Goal: Information Seeking & Learning: Check status

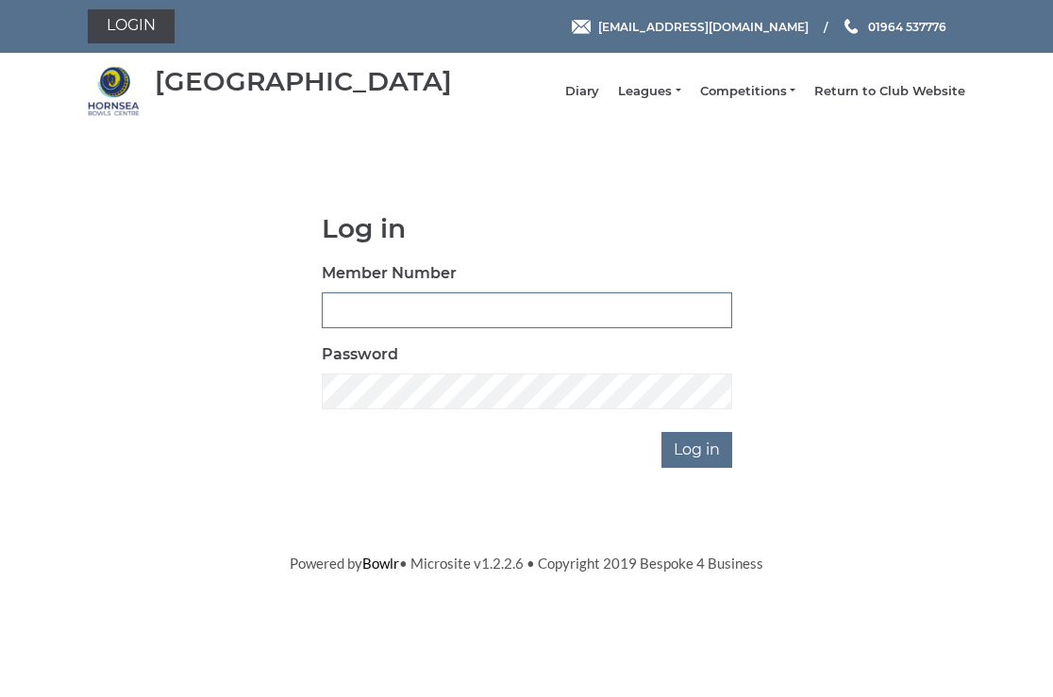
type input "0326"
click at [699, 457] on input "Log in" at bounding box center [696, 450] width 71 height 36
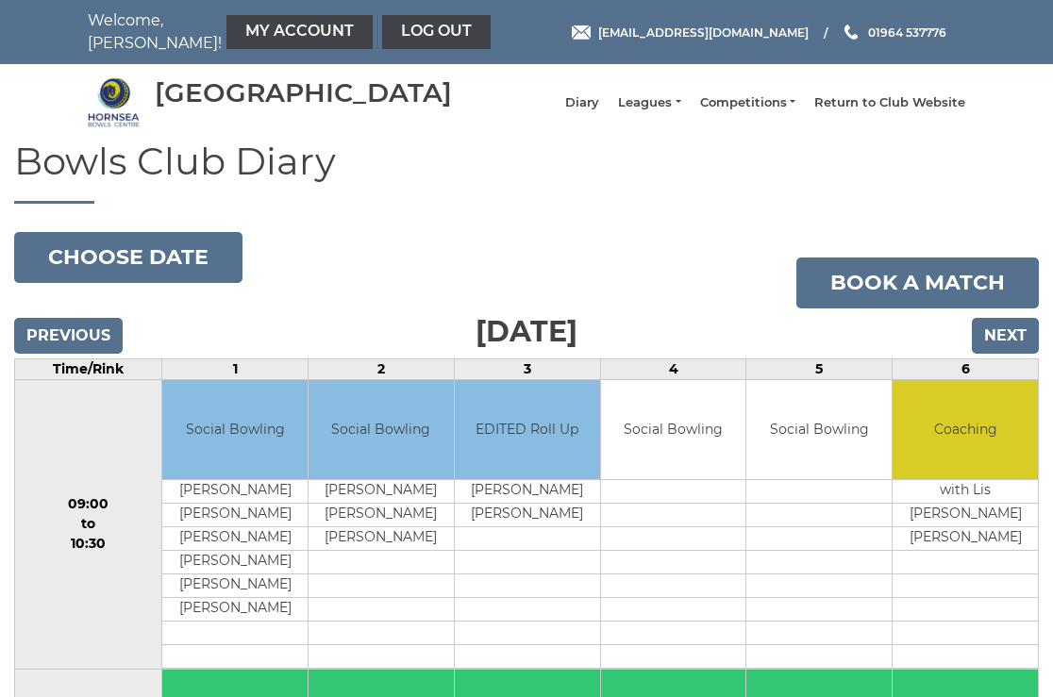
click at [1006, 351] on input "Next" at bounding box center [1005, 336] width 67 height 36
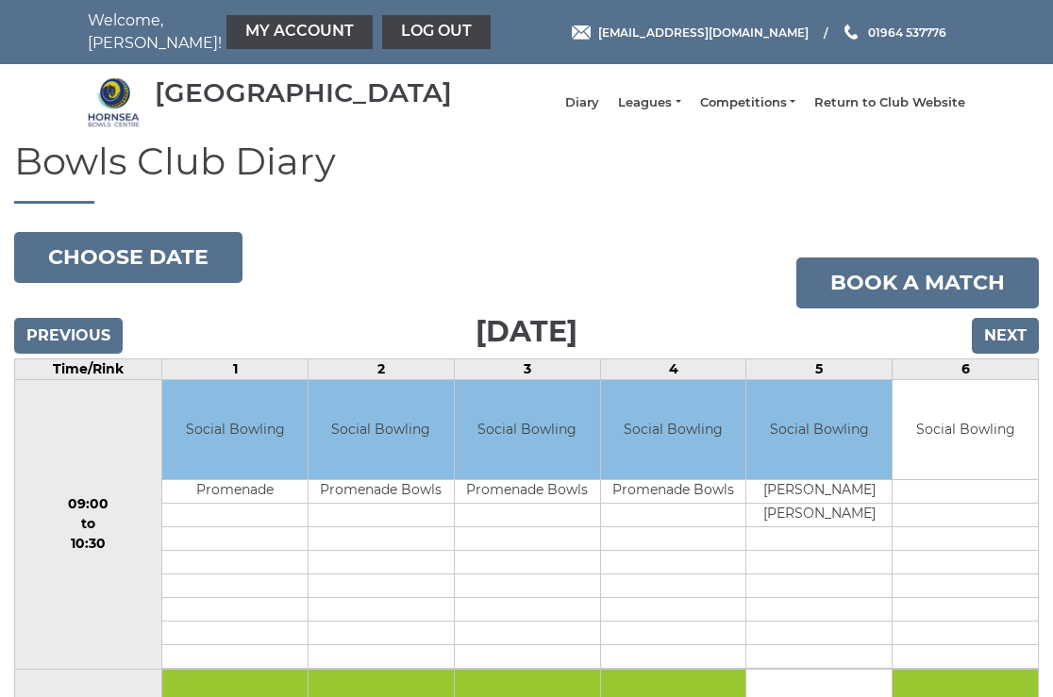
click at [1006, 351] on input "Next" at bounding box center [1005, 336] width 67 height 36
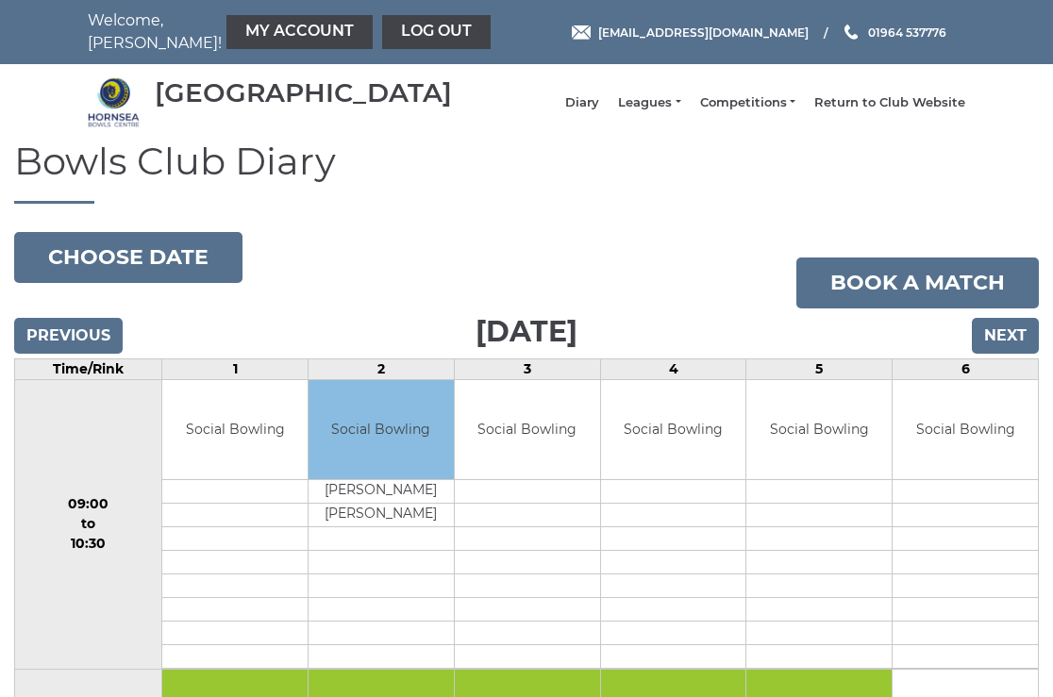
click at [1006, 345] on input "Next" at bounding box center [1005, 336] width 67 height 36
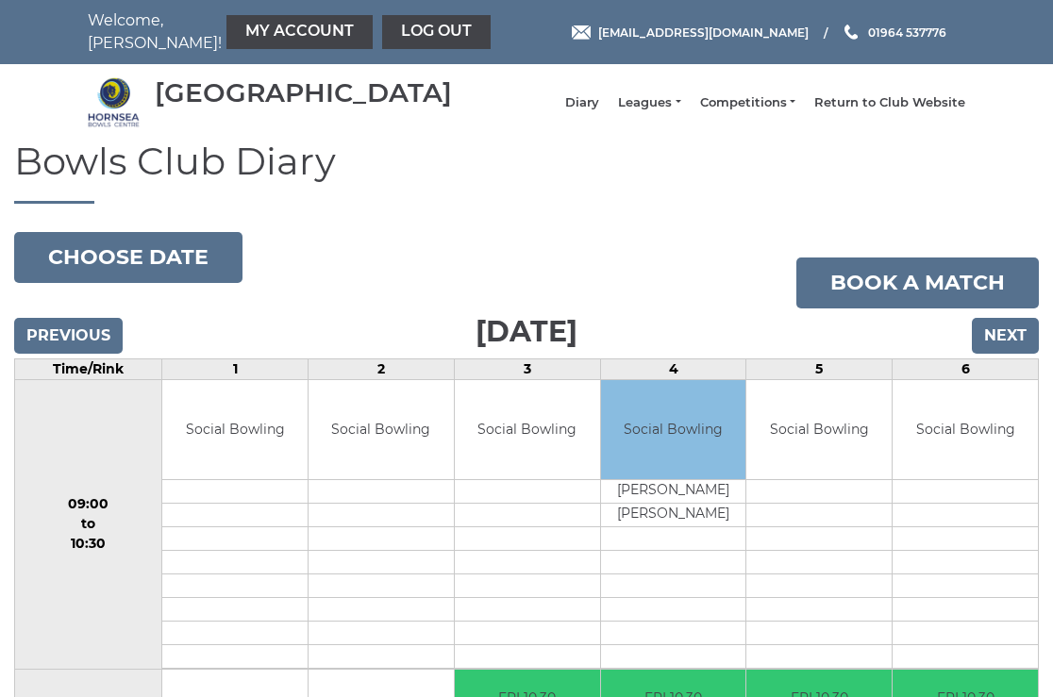
click at [1006, 345] on input "Next" at bounding box center [1005, 336] width 67 height 36
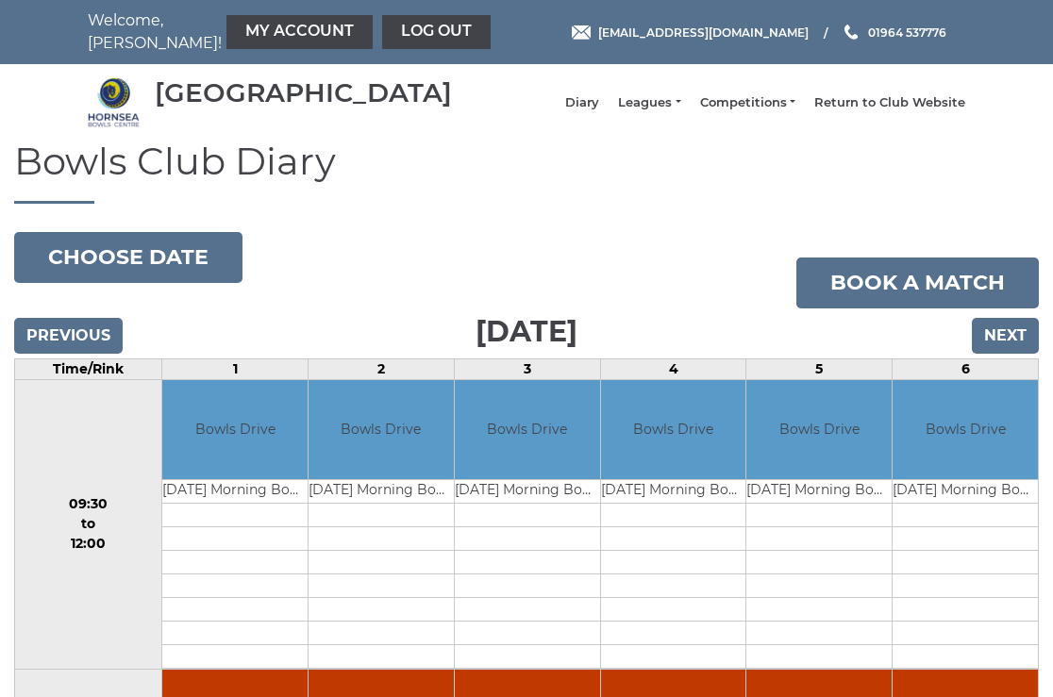
click at [1006, 345] on input "Next" at bounding box center [1005, 336] width 67 height 36
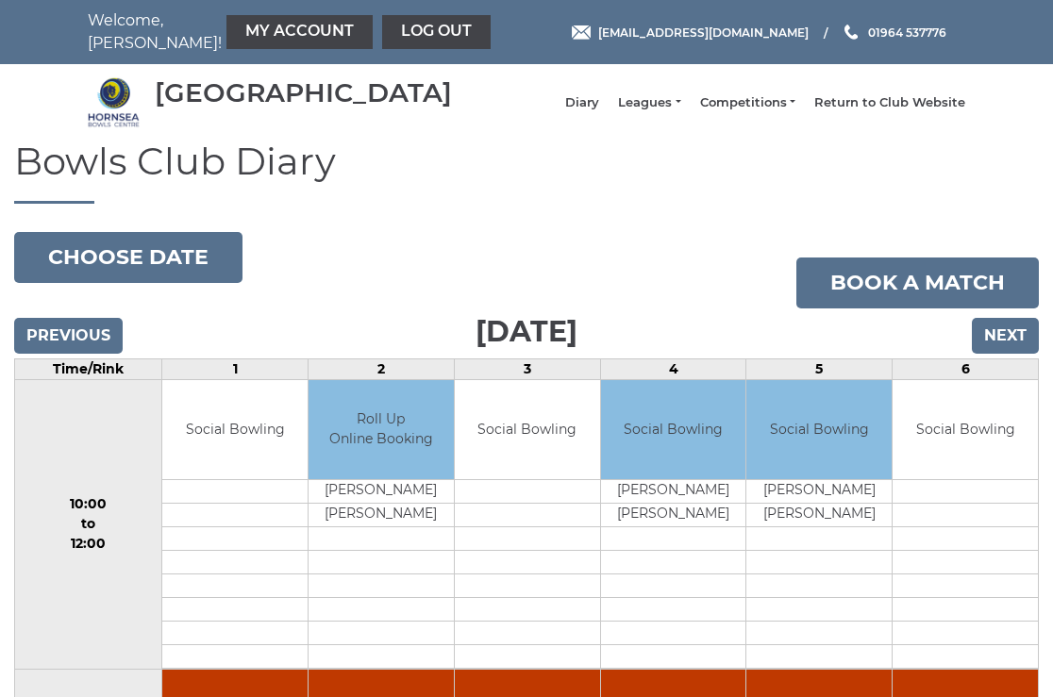
click at [1006, 345] on input "Next" at bounding box center [1005, 336] width 67 height 36
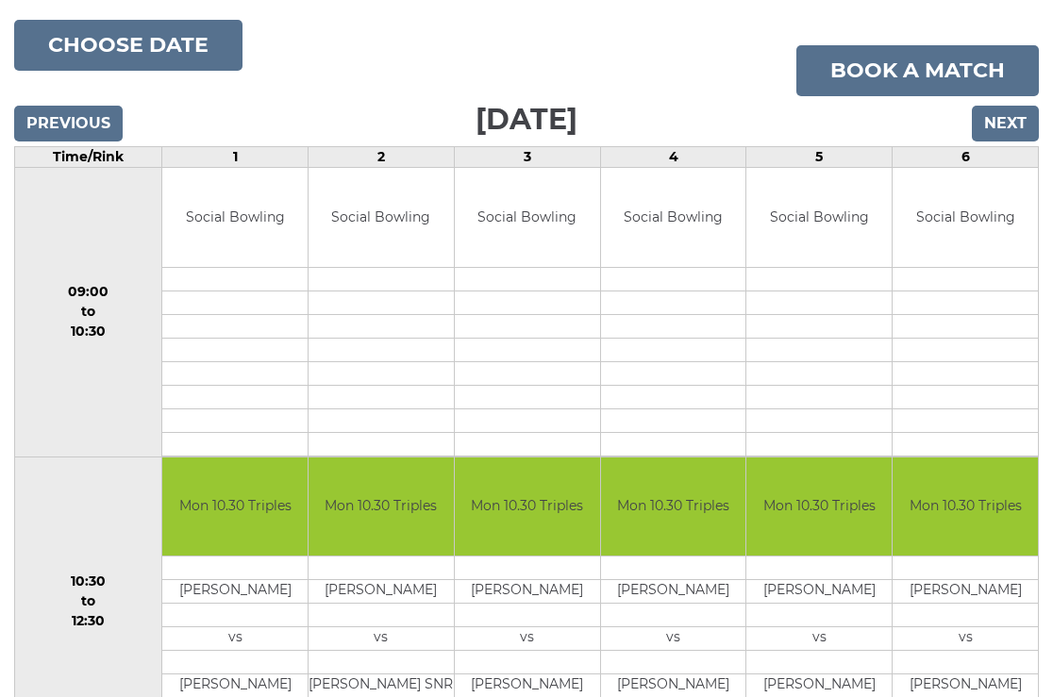
scroll to position [169, 0]
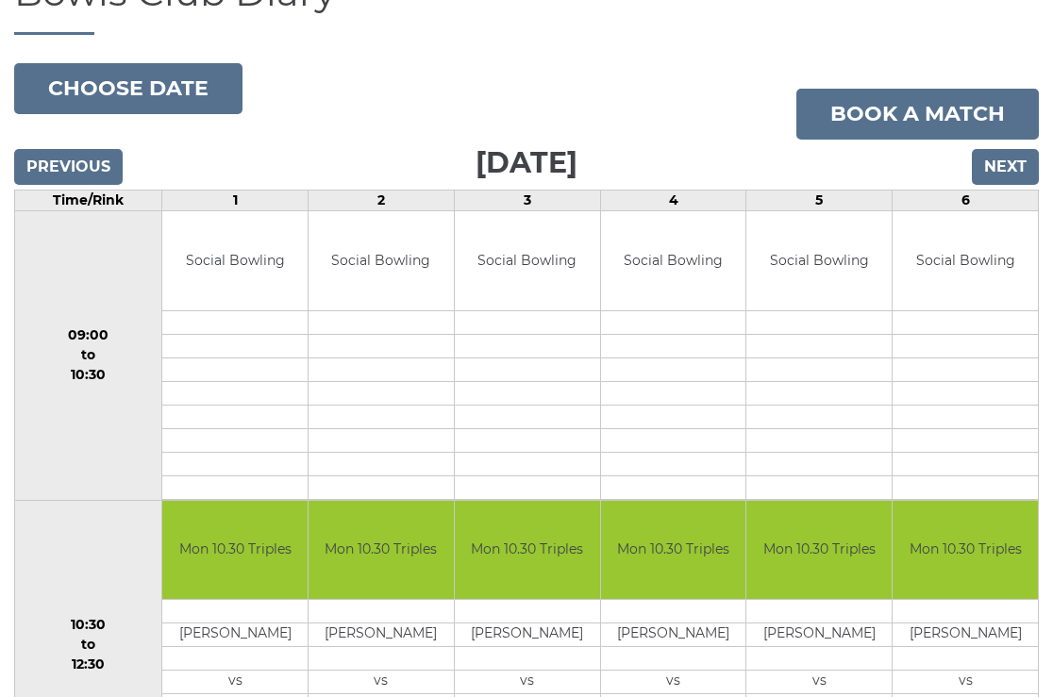
click at [1003, 180] on input "Next" at bounding box center [1005, 167] width 67 height 36
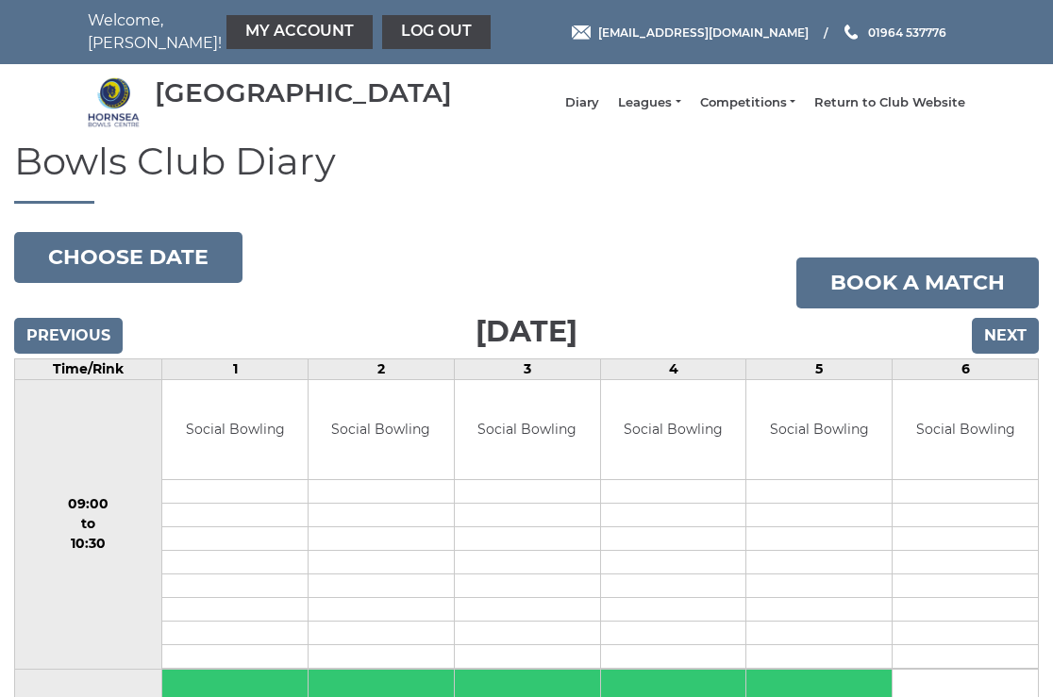
click at [1003, 339] on input "Next" at bounding box center [1005, 336] width 67 height 36
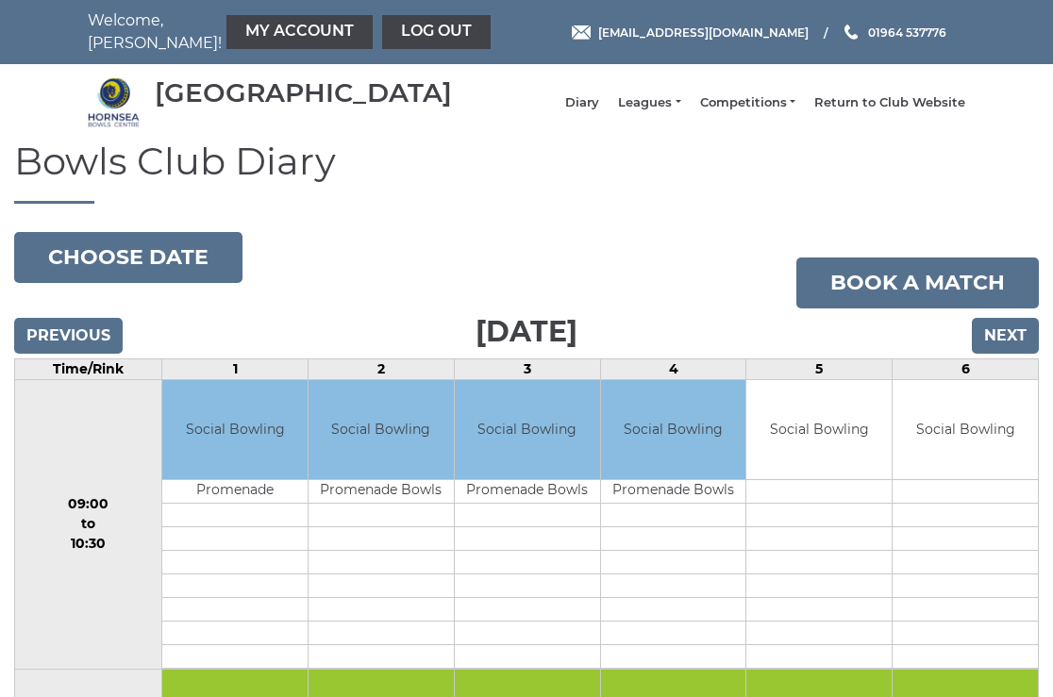
click at [1005, 347] on input "Next" at bounding box center [1005, 336] width 67 height 36
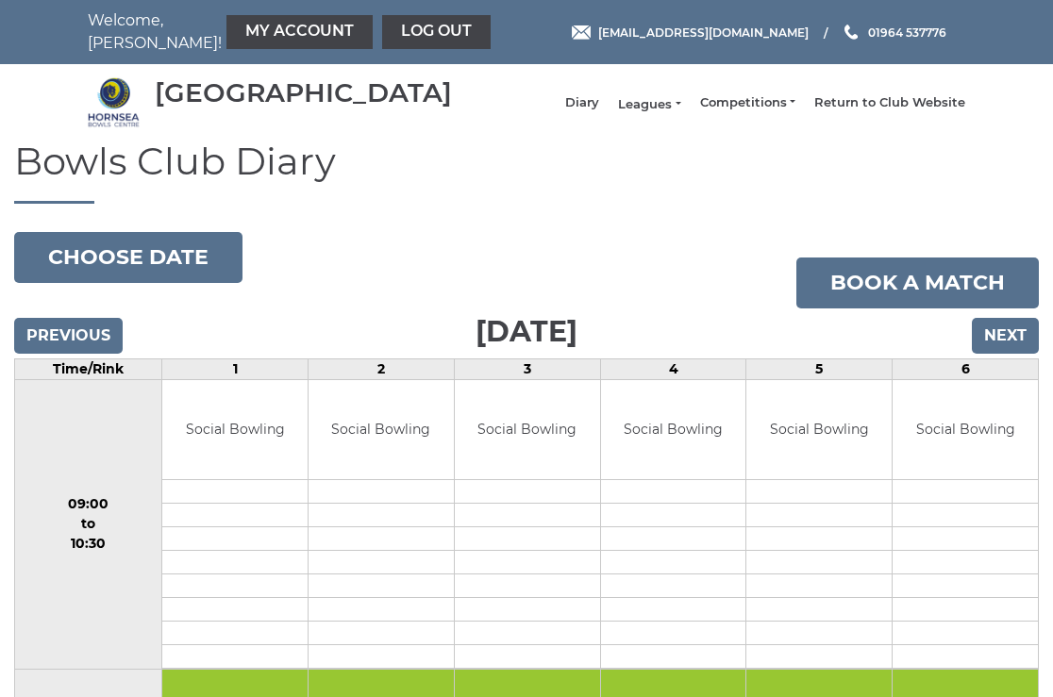
click at [668, 108] on link "Leagues" at bounding box center [649, 104] width 62 height 17
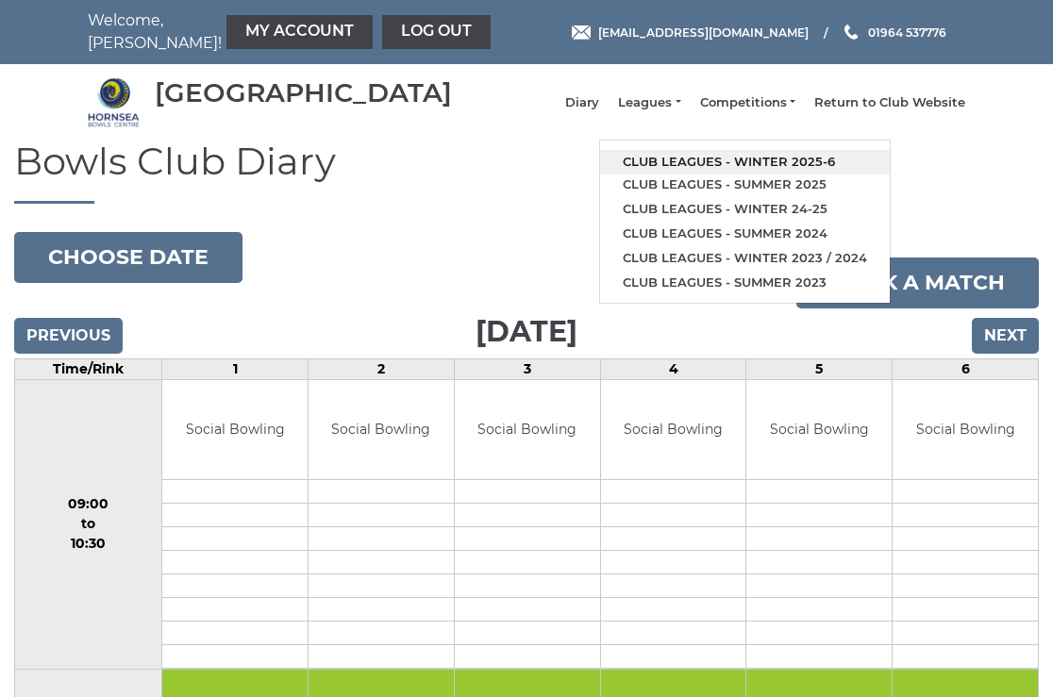
click at [718, 167] on link "Club leagues - Winter 2025-6" at bounding box center [745, 162] width 290 height 25
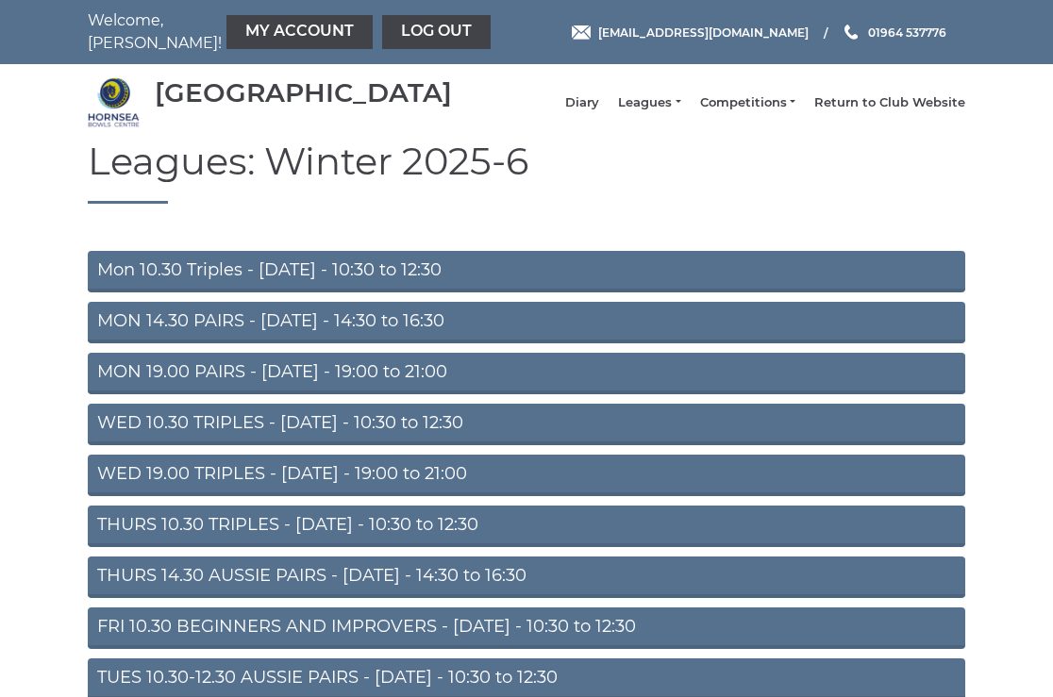
click at [292, 281] on link "Mon 10.30 Triples - [DATE] - 10:30 to 12:30" at bounding box center [526, 272] width 877 height 42
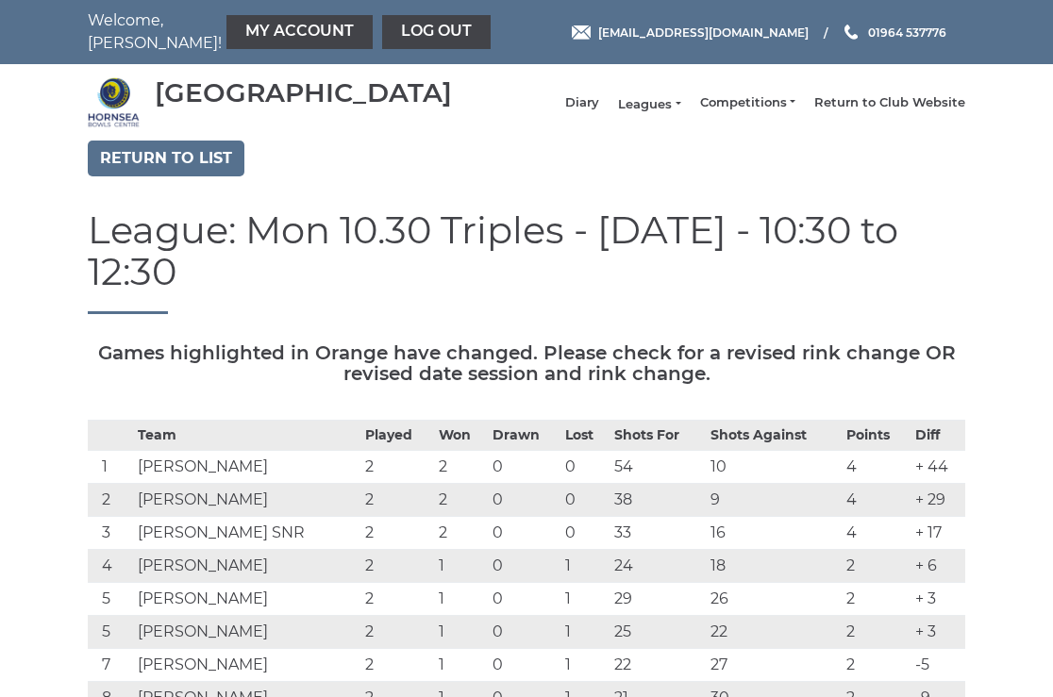
click at [663, 113] on link "Leagues" at bounding box center [649, 104] width 62 height 17
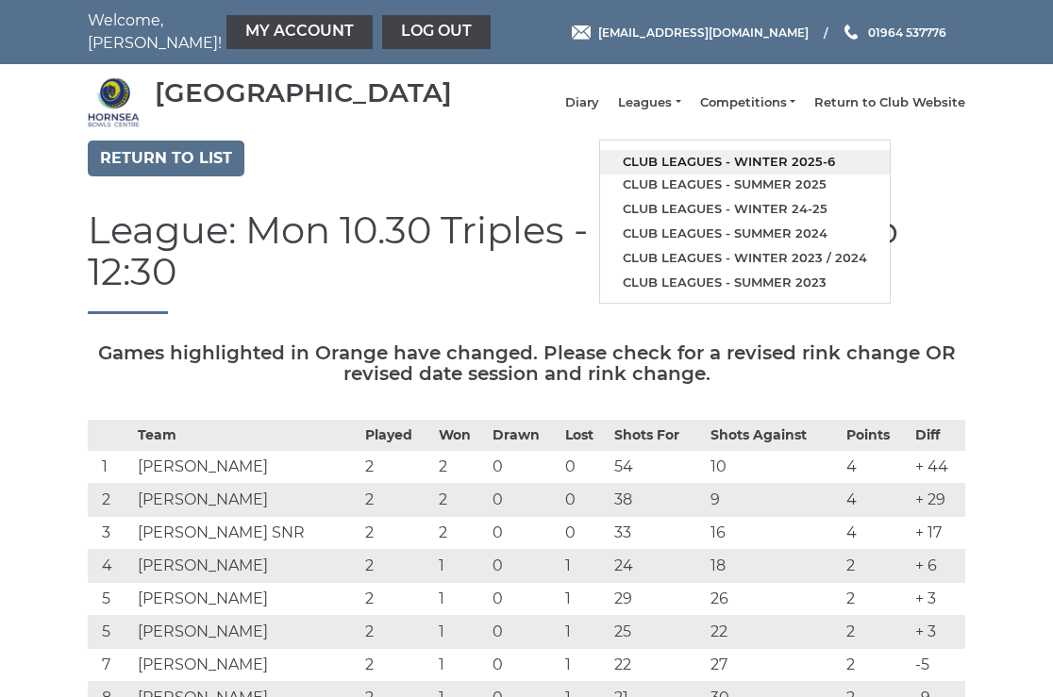
click at [697, 164] on link "Club leagues - Winter 2025-6" at bounding box center [745, 162] width 290 height 25
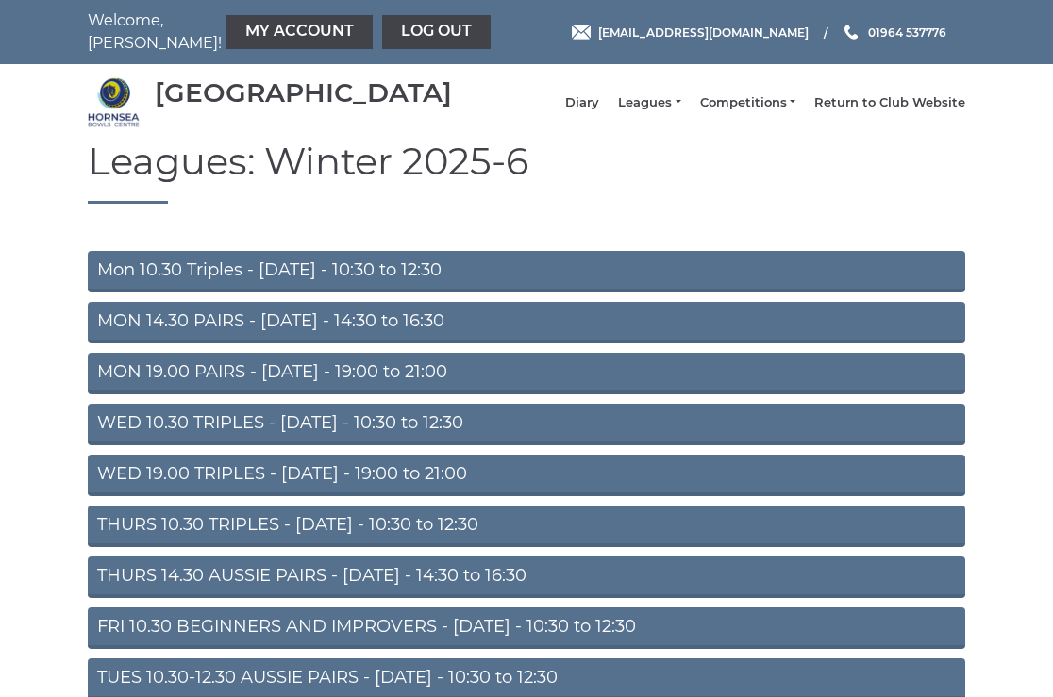
click at [272, 592] on link "THURS 14.30 AUSSIE PAIRS - [DATE] - 14:30 to 16:30" at bounding box center [526, 577] width 877 height 42
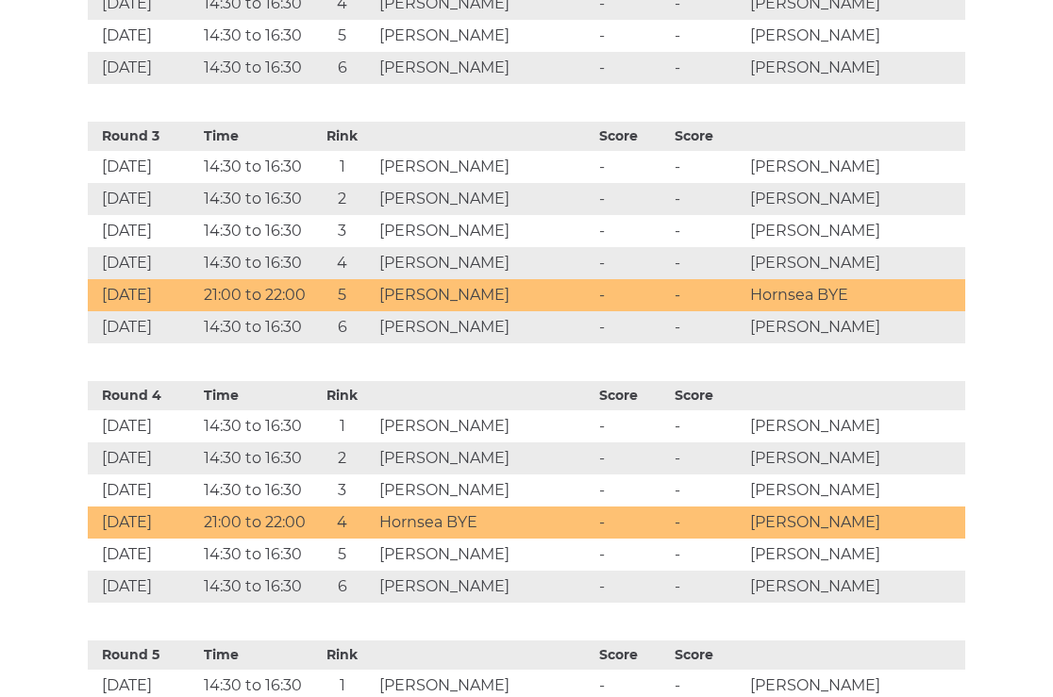
scroll to position [1434, 0]
